Goal: Book appointment/travel/reservation

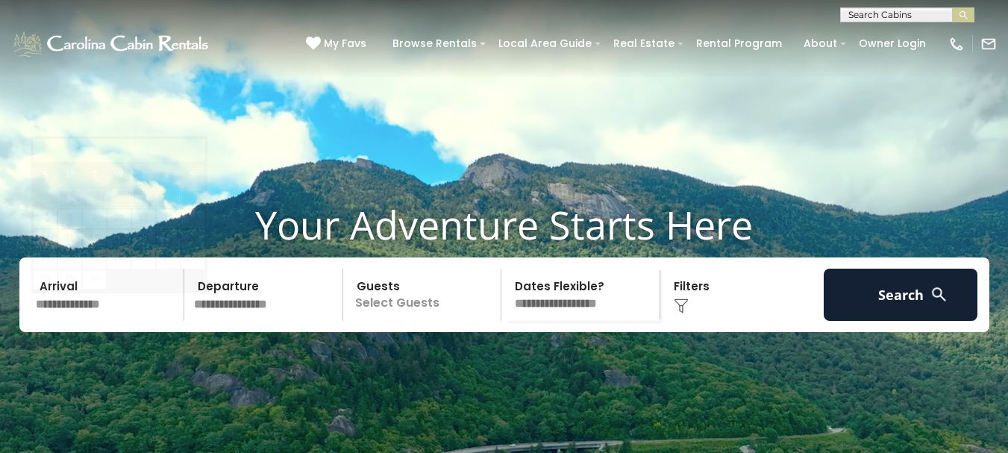
click at [79, 321] on input "text" at bounding box center [108, 295] width 154 height 52
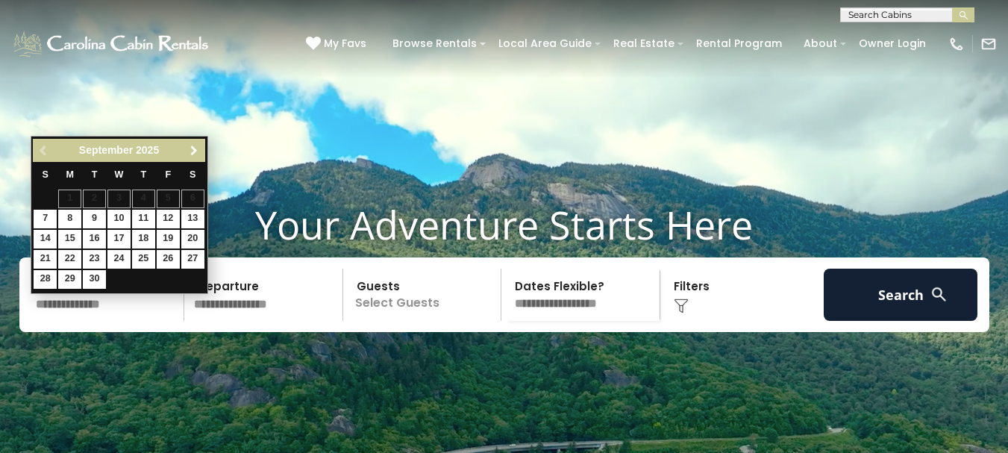
click at [193, 156] on span "Next" at bounding box center [194, 151] width 12 height 12
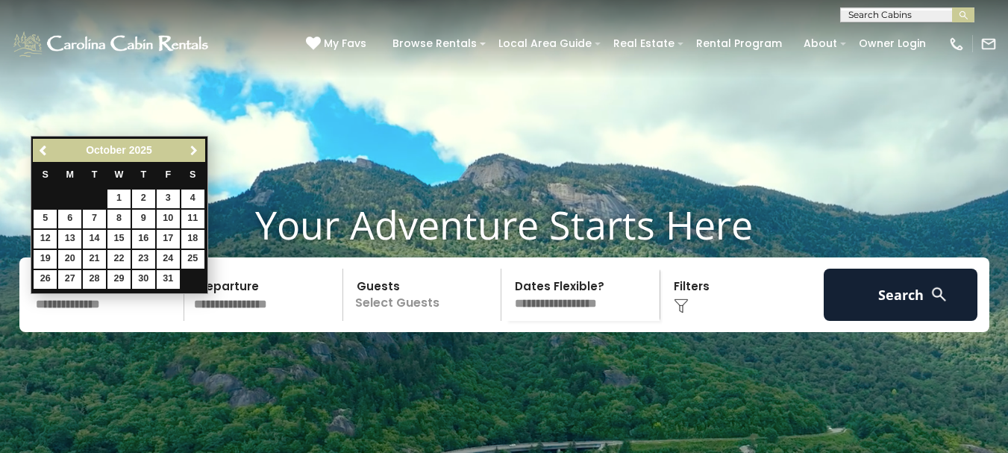
click at [193, 156] on span "Next" at bounding box center [194, 151] width 12 height 12
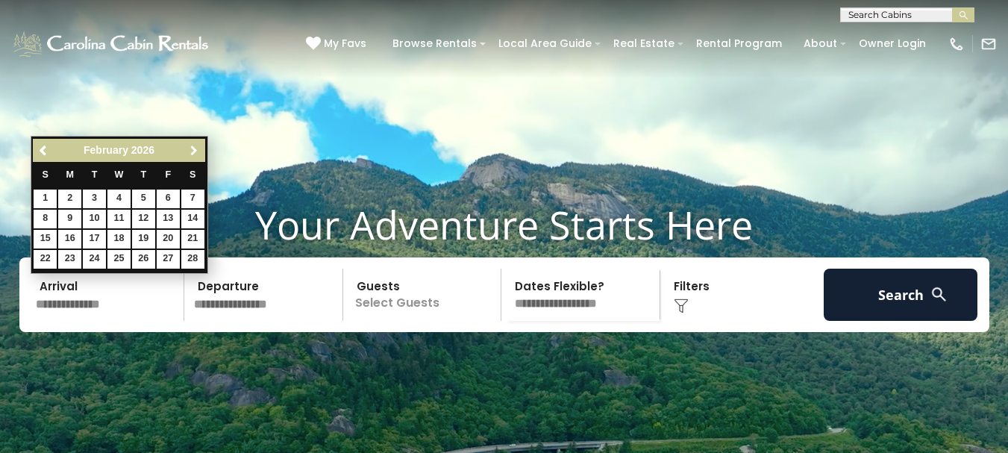
click at [193, 156] on span "Next" at bounding box center [194, 151] width 12 height 12
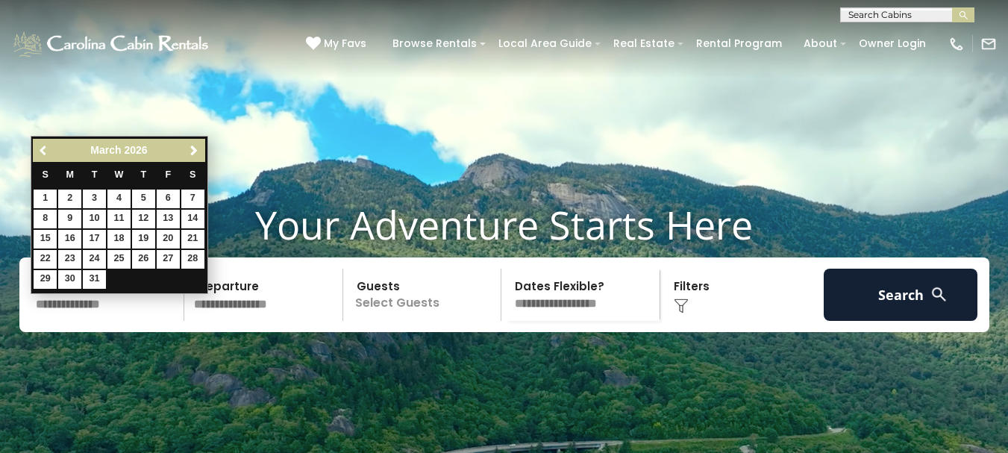
click at [40, 143] on link "Previous" at bounding box center [43, 150] width 19 height 19
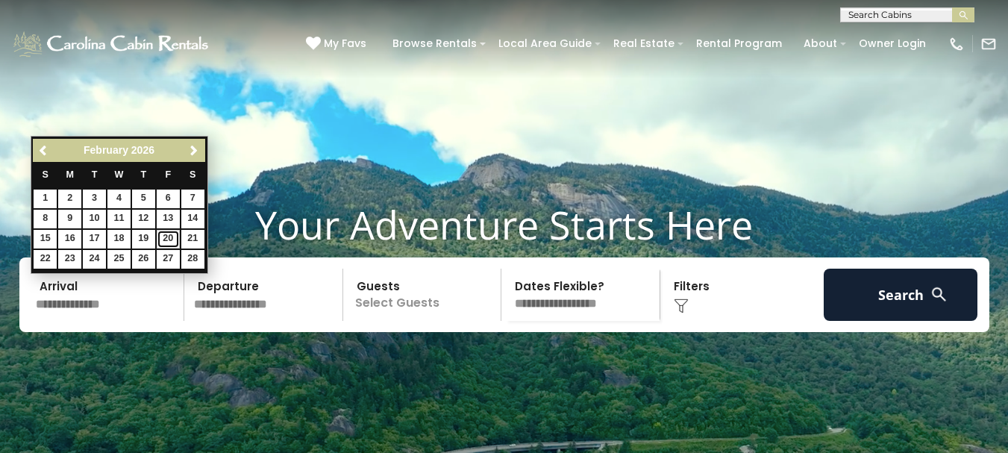
click at [168, 238] on link "20" at bounding box center [168, 239] width 23 height 19
type input "*******"
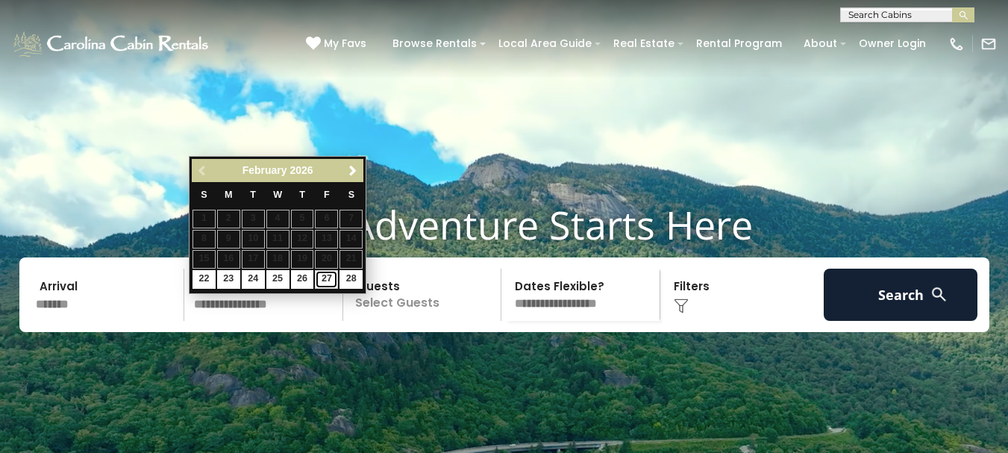
click at [325, 275] on link "27" at bounding box center [326, 279] width 23 height 19
type input "*******"
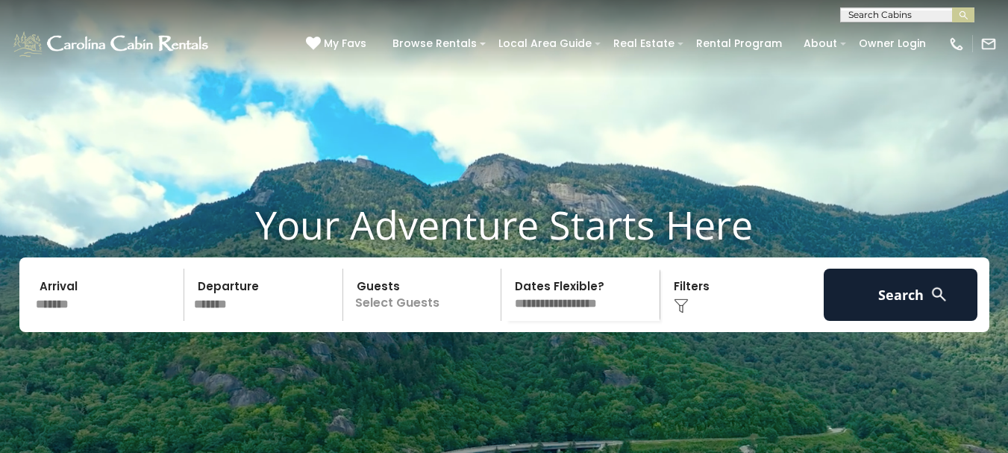
click at [427, 321] on p "Select Guests" at bounding box center [425, 295] width 154 height 52
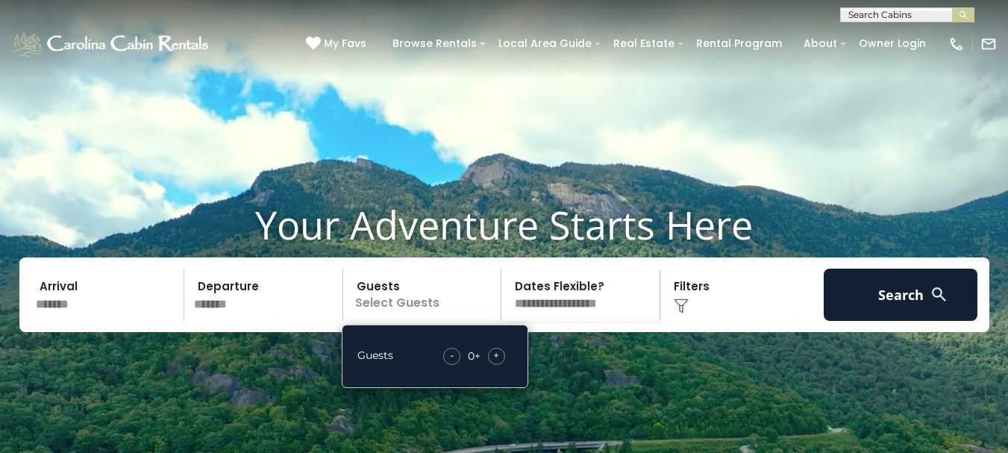
click at [497, 363] on span "+" at bounding box center [496, 355] width 6 height 15
click at [572, 321] on select "**********" at bounding box center [583, 295] width 154 height 52
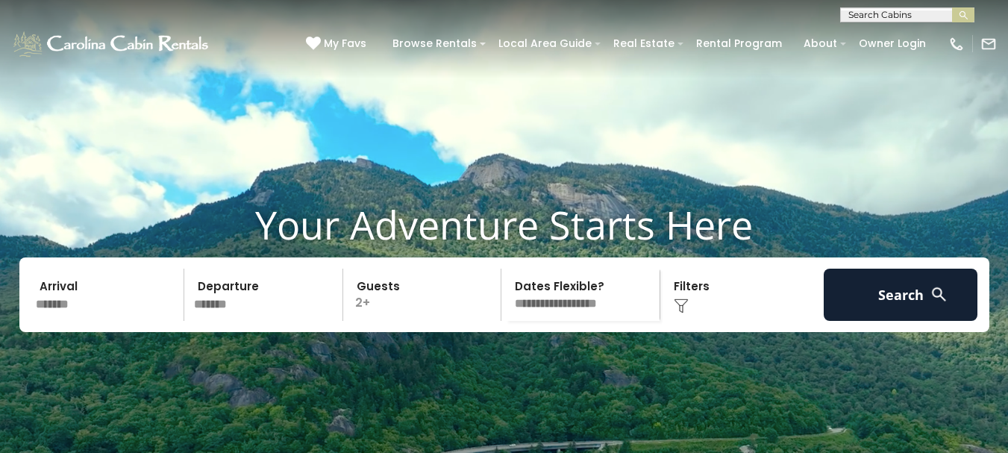
select select "*"
click at [506, 293] on select "**********" at bounding box center [583, 295] width 154 height 52
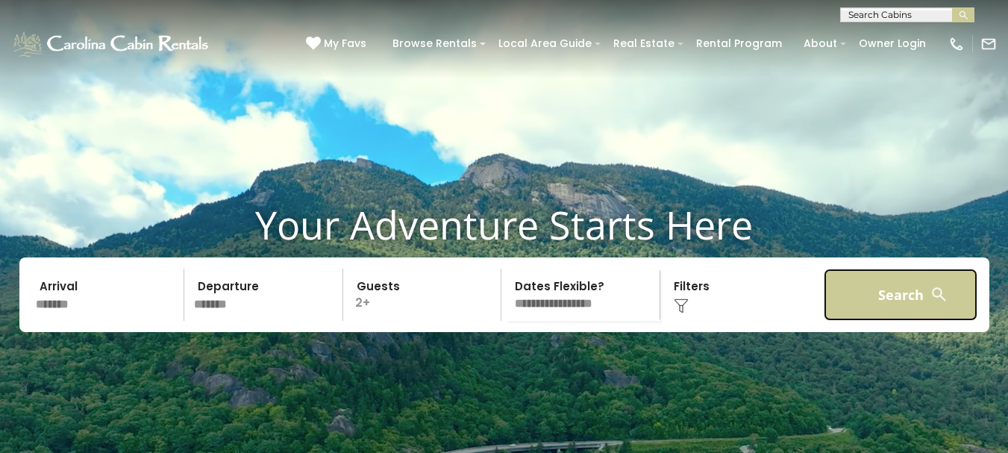
click at [867, 321] on button "Search" at bounding box center [901, 295] width 154 height 52
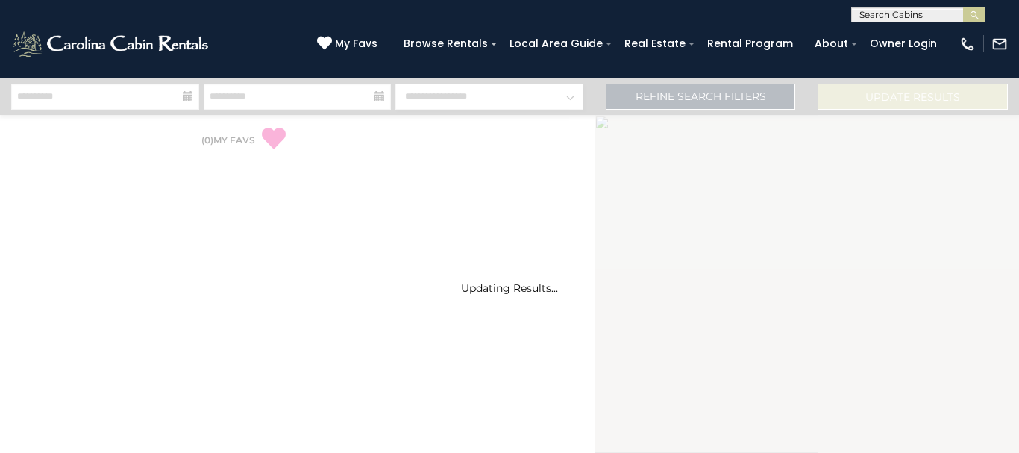
select select "*"
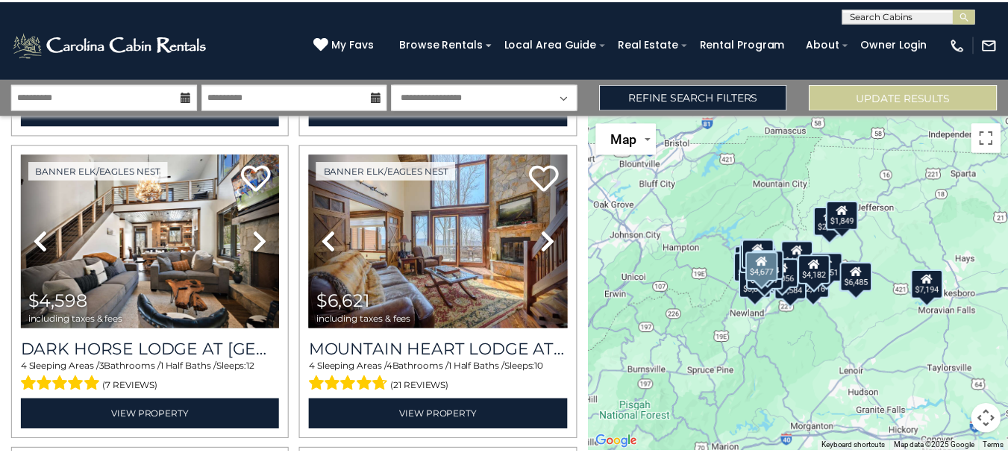
scroll to position [696, 0]
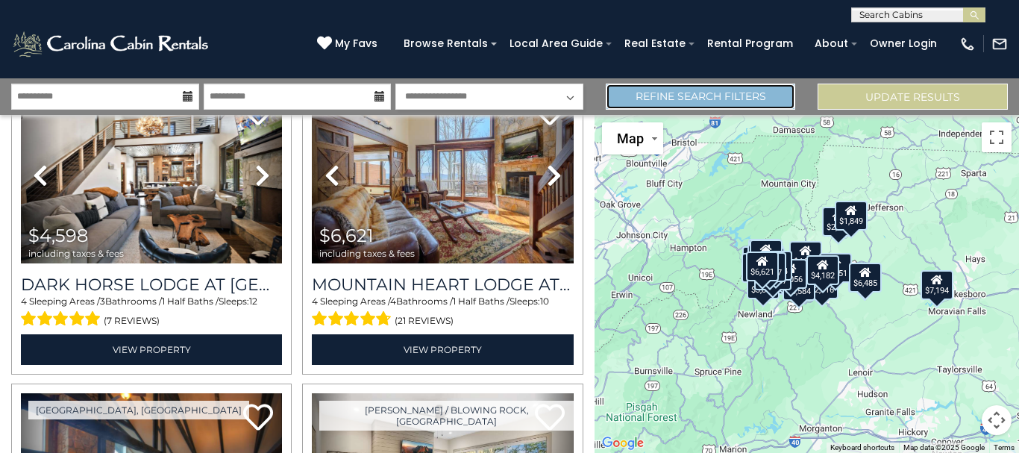
click at [716, 107] on link "Refine Search Filters" at bounding box center [701, 97] width 190 height 26
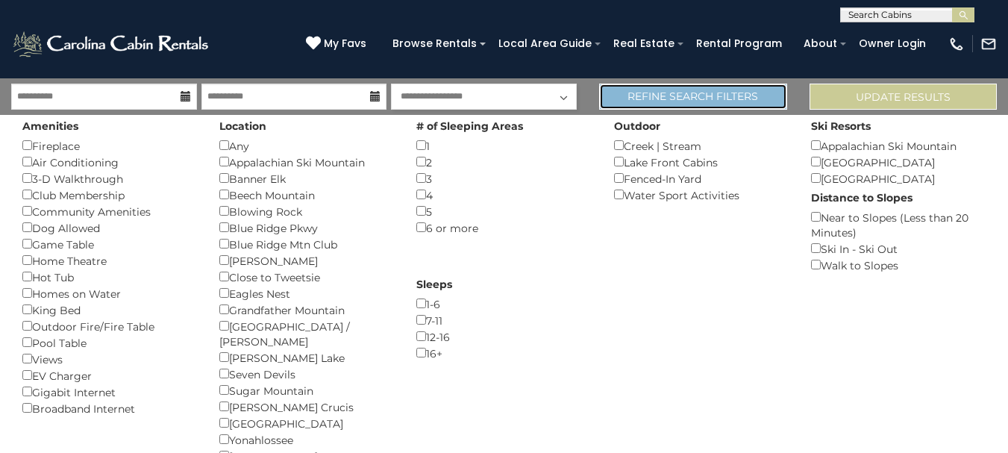
scroll to position [693, 0]
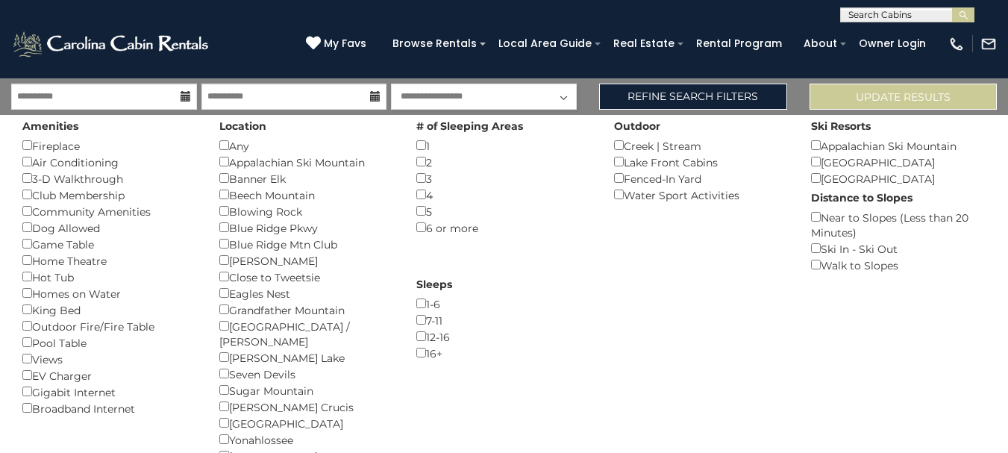
click at [36, 280] on div "Hot Tub ()" at bounding box center [109, 277] width 175 height 16
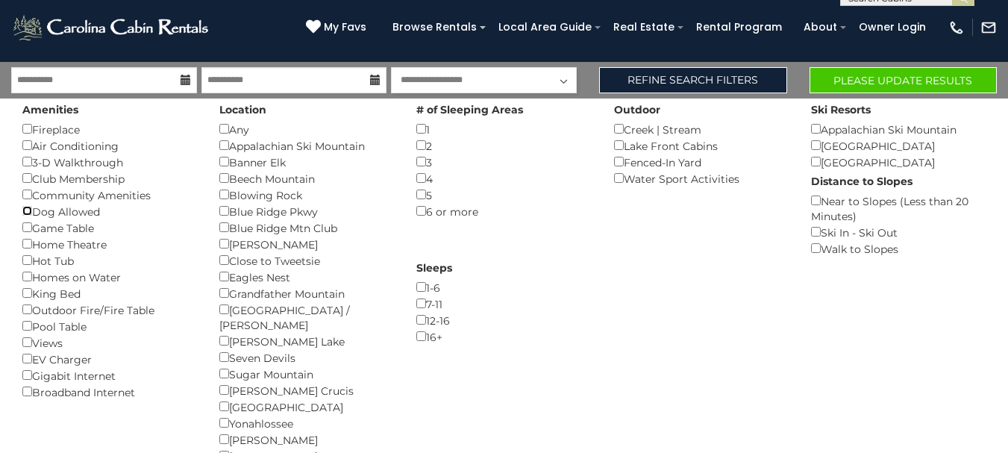
scroll to position [0, 0]
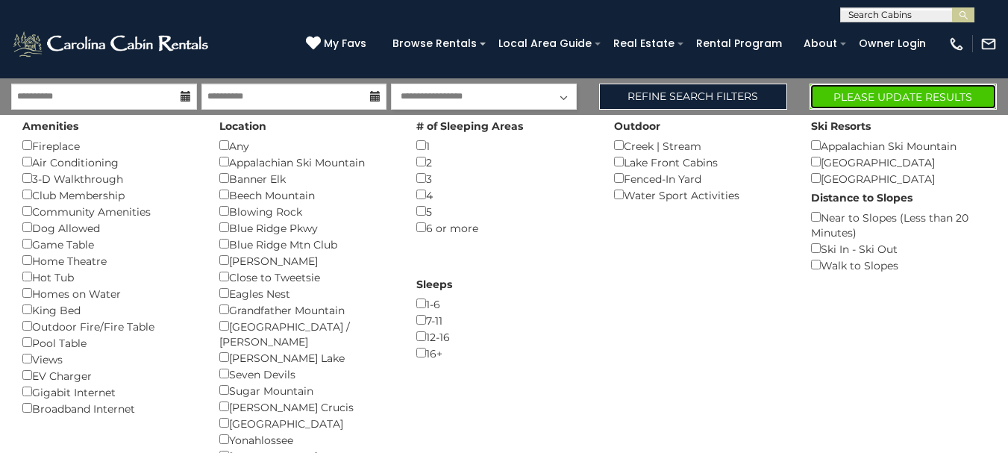
click at [863, 87] on button "Please Update Results" at bounding box center [903, 97] width 187 height 26
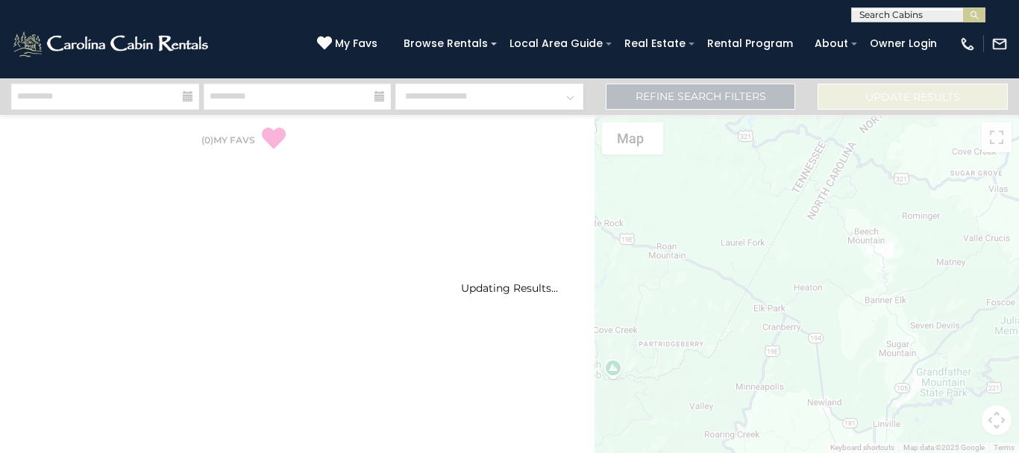
select select "*"
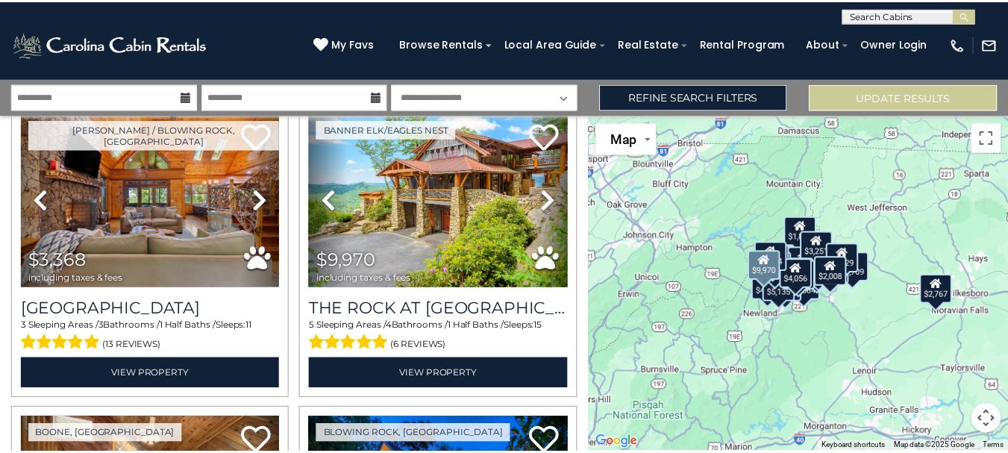
scroll to position [1164, 0]
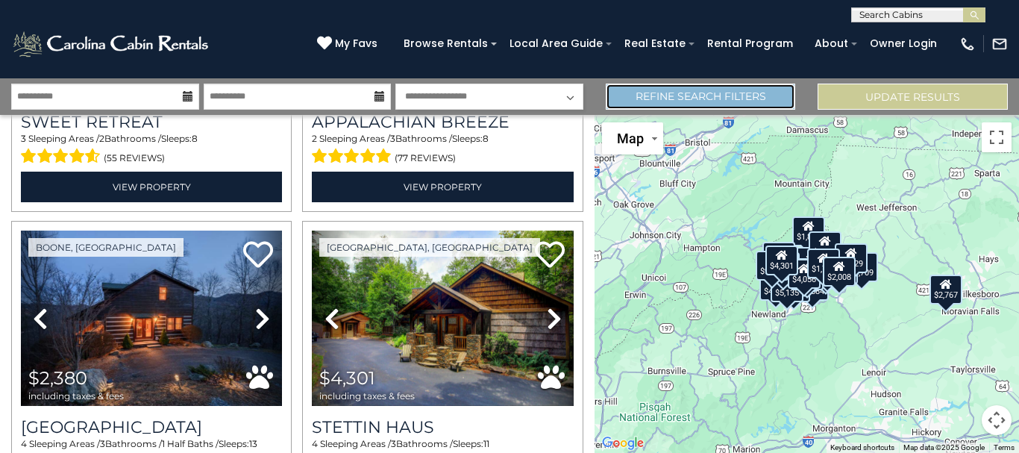
click at [664, 92] on link "Refine Search Filters" at bounding box center [701, 97] width 190 height 26
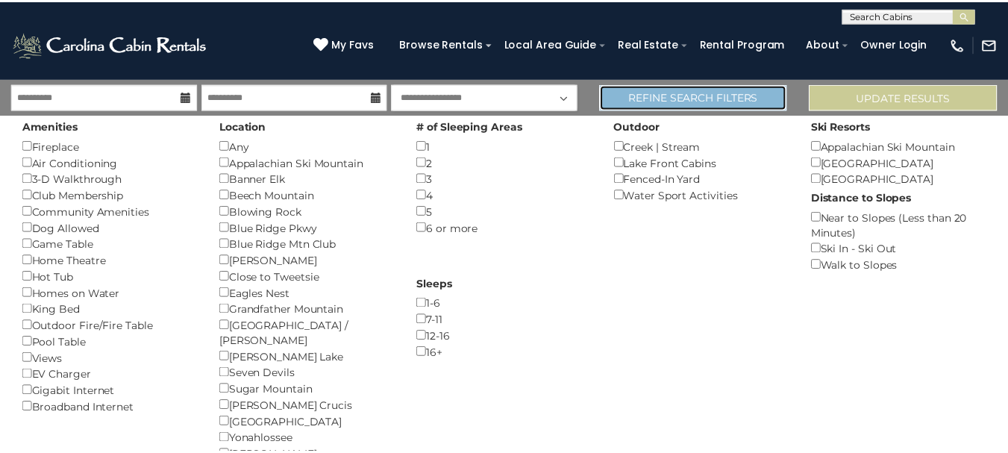
scroll to position [1155, 0]
